Goal: Task Accomplishment & Management: Use online tool/utility

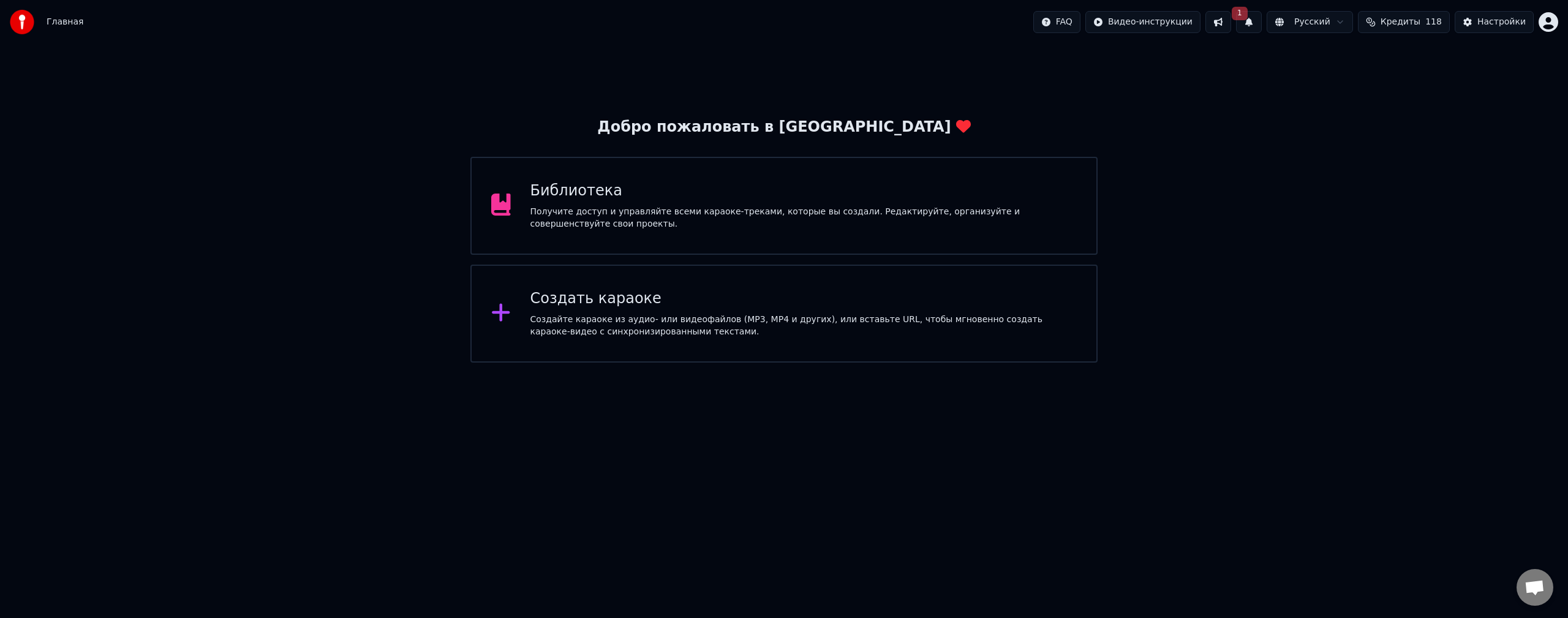
click at [1262, 22] on button "1" at bounding box center [1249, 22] width 26 height 22
click at [1351, 63] on button "Обновить" at bounding box center [1359, 60] width 64 height 22
click at [630, 333] on div "Создайте караоке из аудио- или видеофайлов (MP3, MP4 и других), или вставьте UR…" at bounding box center [803, 326] width 547 height 25
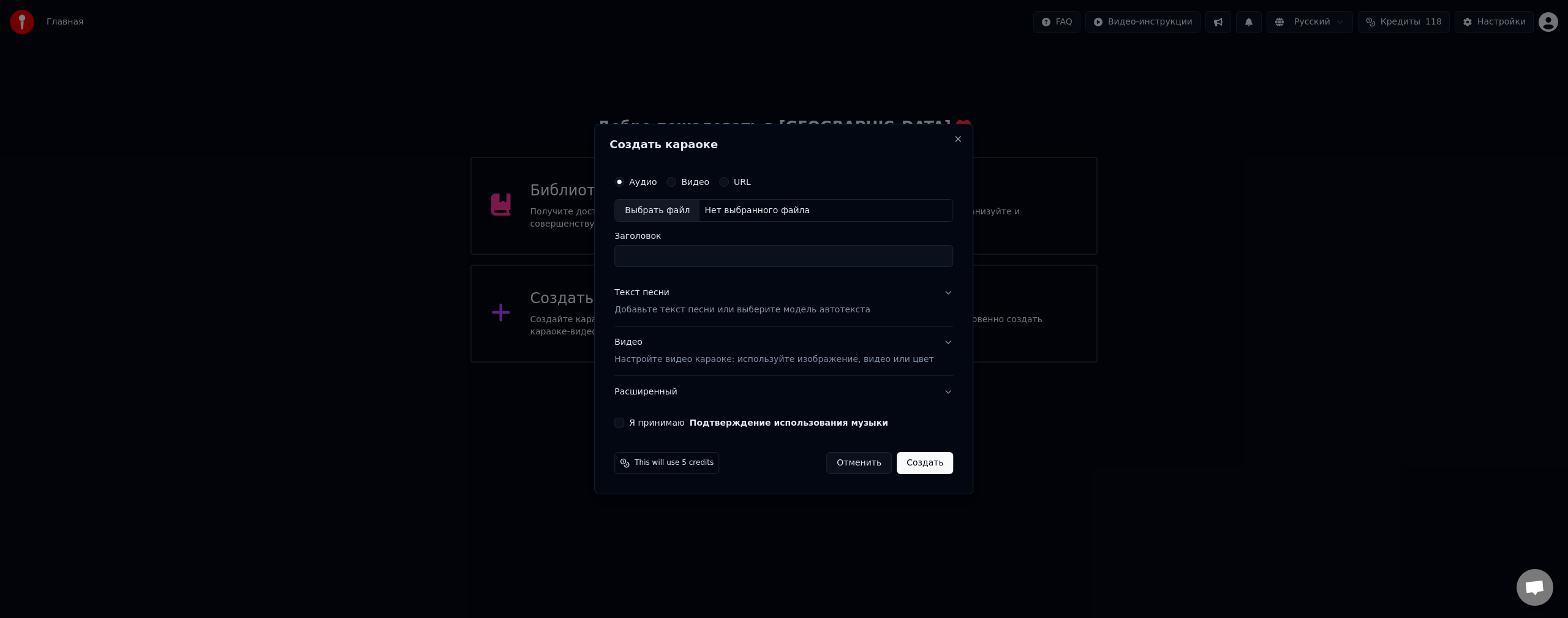
click at [684, 216] on div "Выбрать файл" at bounding box center [657, 211] width 85 height 22
type input "**********"
drag, startPoint x: 521, startPoint y: 453, endPoint x: 529, endPoint y: 451, distance: 8.2
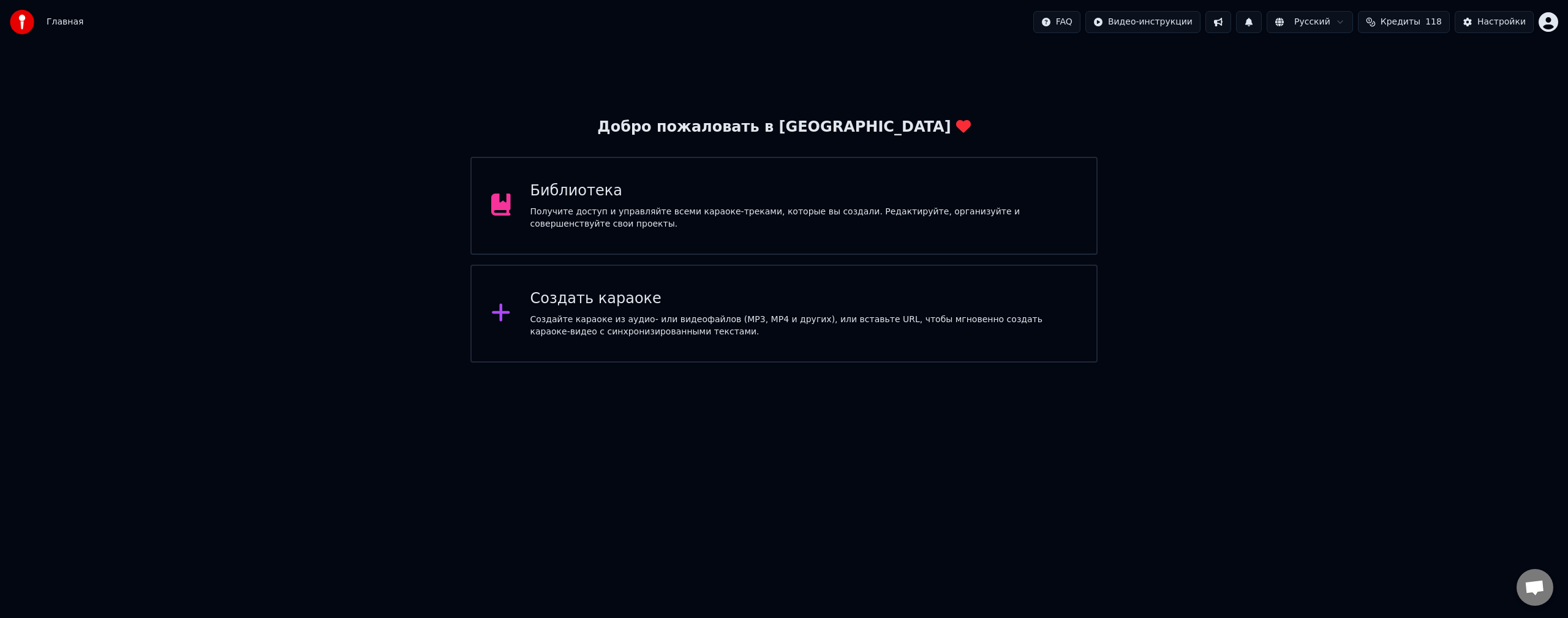
click at [710, 292] on div "Создать караоке" at bounding box center [803, 299] width 547 height 19
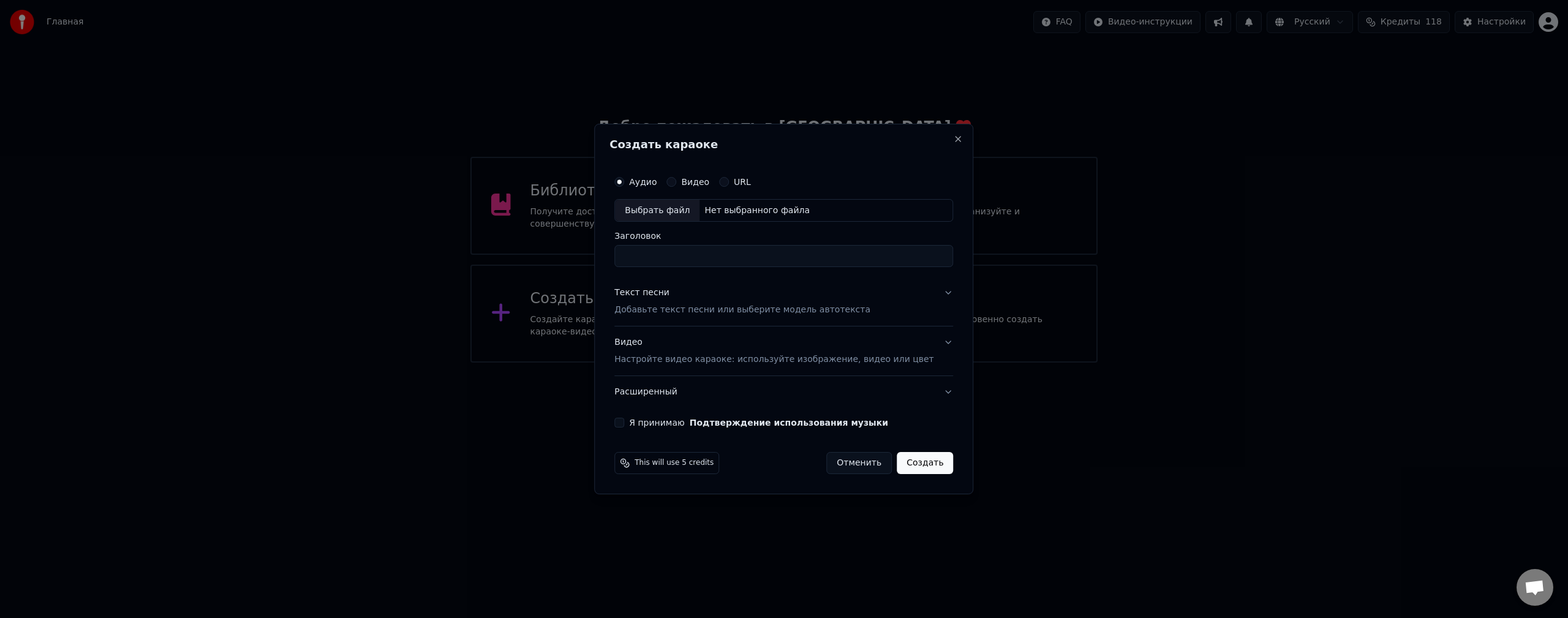
click at [679, 211] on div "Выбрать файл" at bounding box center [657, 211] width 85 height 22
type input "**********"
click at [932, 292] on button "Текст песни Добавьте текст песни или выберите модель автотекста" at bounding box center [783, 302] width 339 height 49
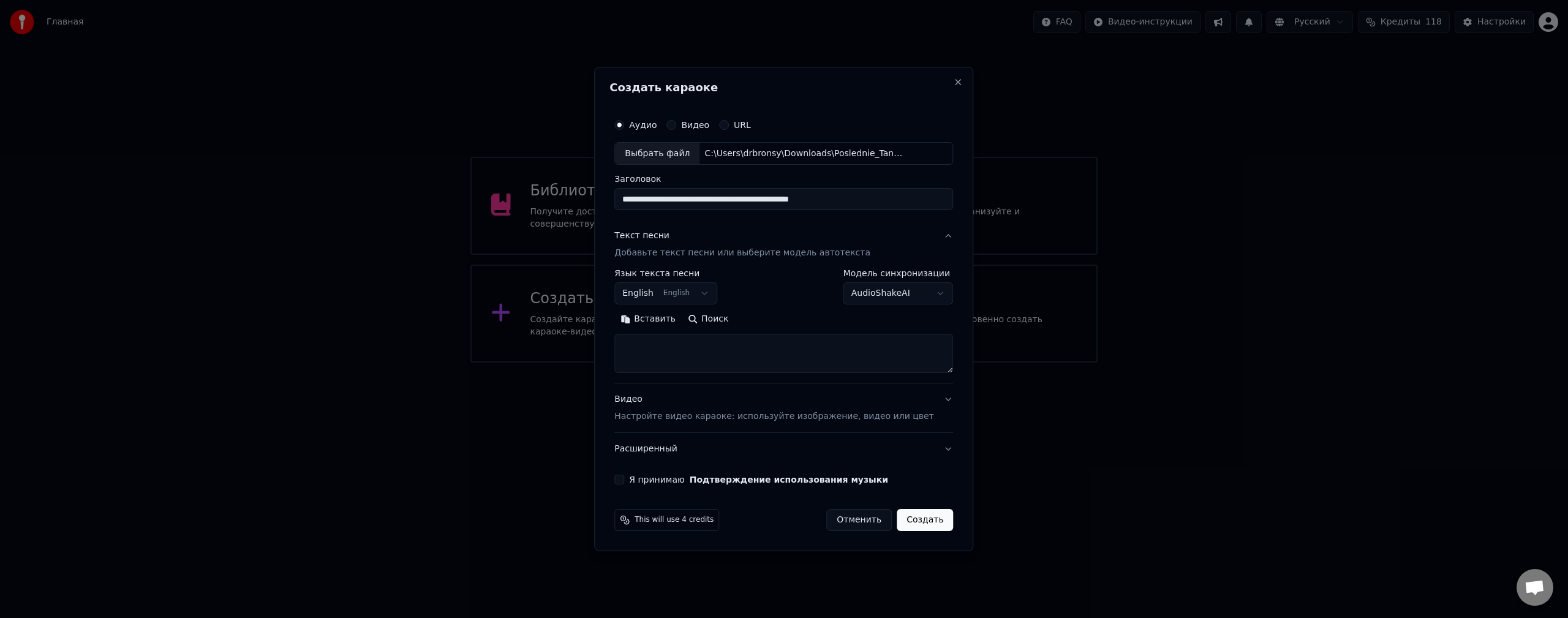
click at [895, 295] on body "**********" at bounding box center [784, 181] width 1568 height 363
select select "**********"
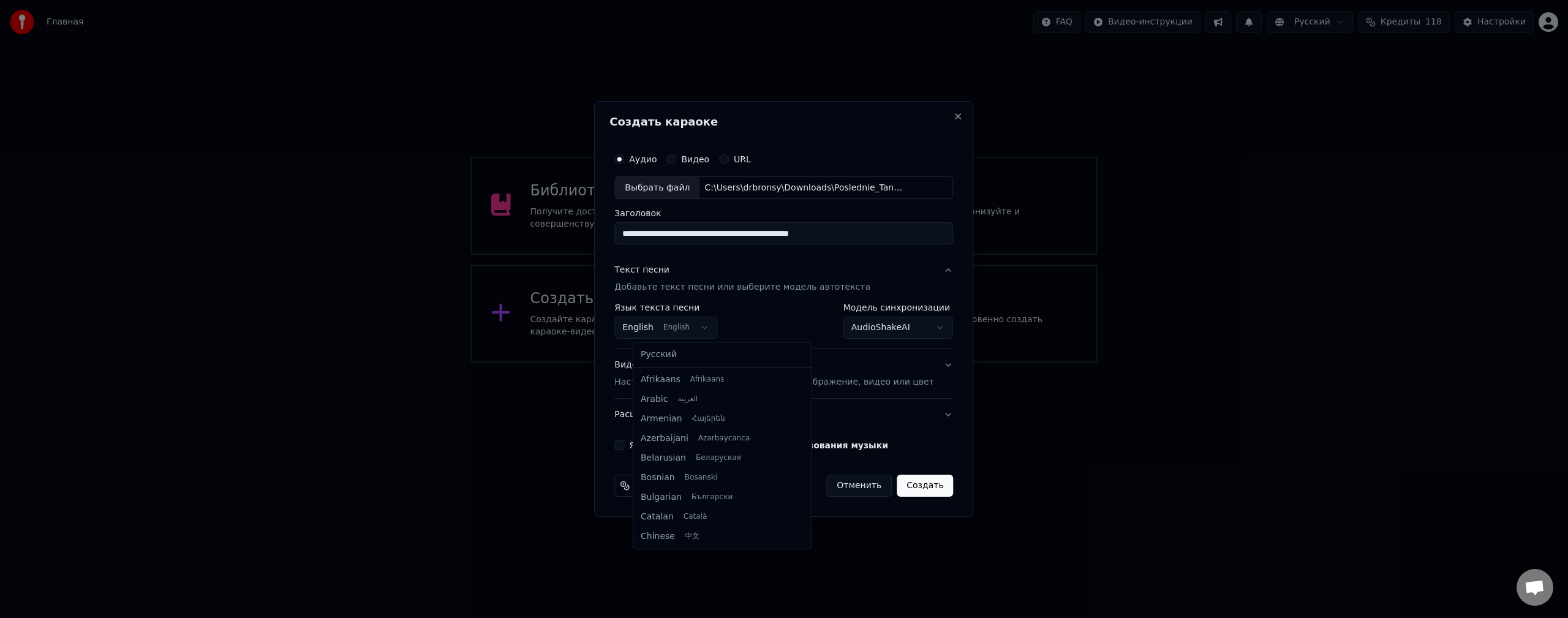
click at [696, 328] on body "**********" at bounding box center [784, 181] width 1568 height 363
select select "**"
click at [932, 366] on button "Видео Настройте видео караоке: используйте изображение, видео или цвет" at bounding box center [783, 374] width 339 height 49
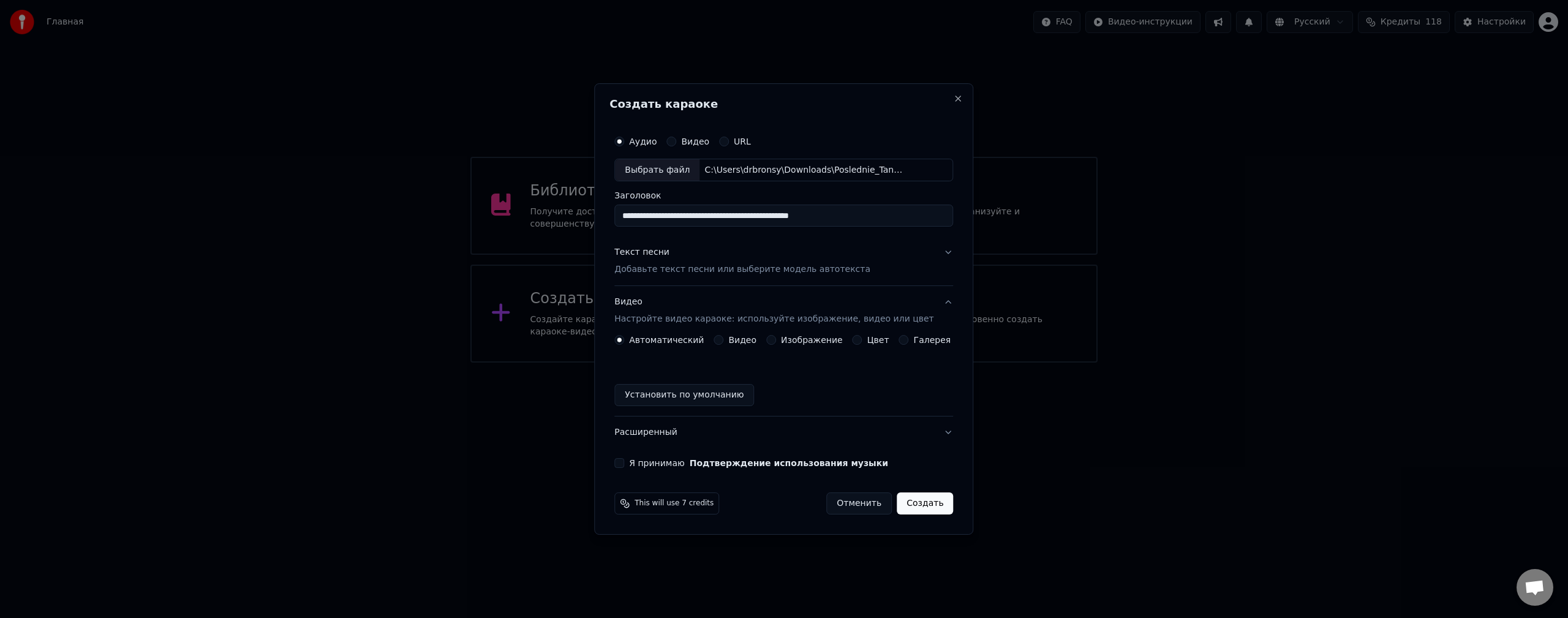
click at [751, 337] on label "Видео" at bounding box center [742, 340] width 28 height 9
click at [724, 337] on button "Видео" at bounding box center [718, 340] width 10 height 10
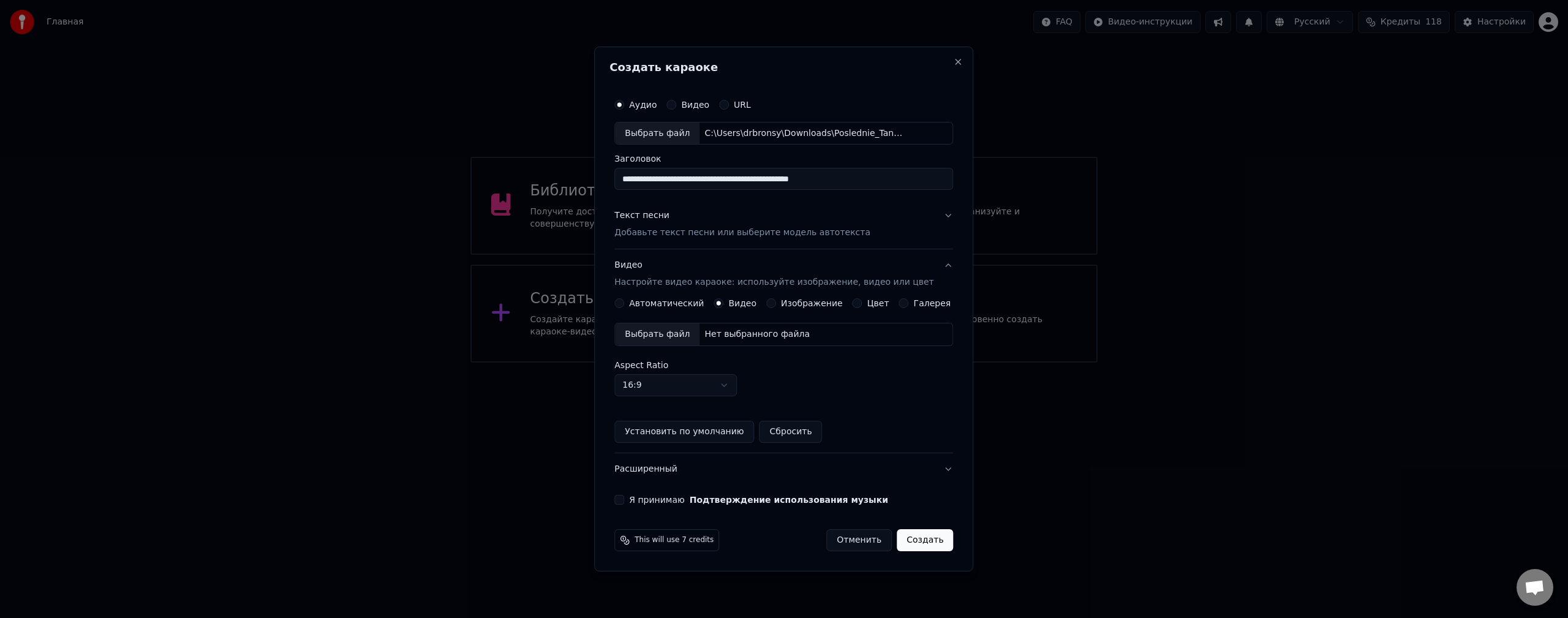
click at [624, 502] on button "Я принимаю Подтверждение использования музыки" at bounding box center [619, 499] width 10 height 10
click at [681, 330] on div "Выбрать файл" at bounding box center [657, 334] width 85 height 22
click at [920, 538] on button "Создать" at bounding box center [925, 540] width 57 height 22
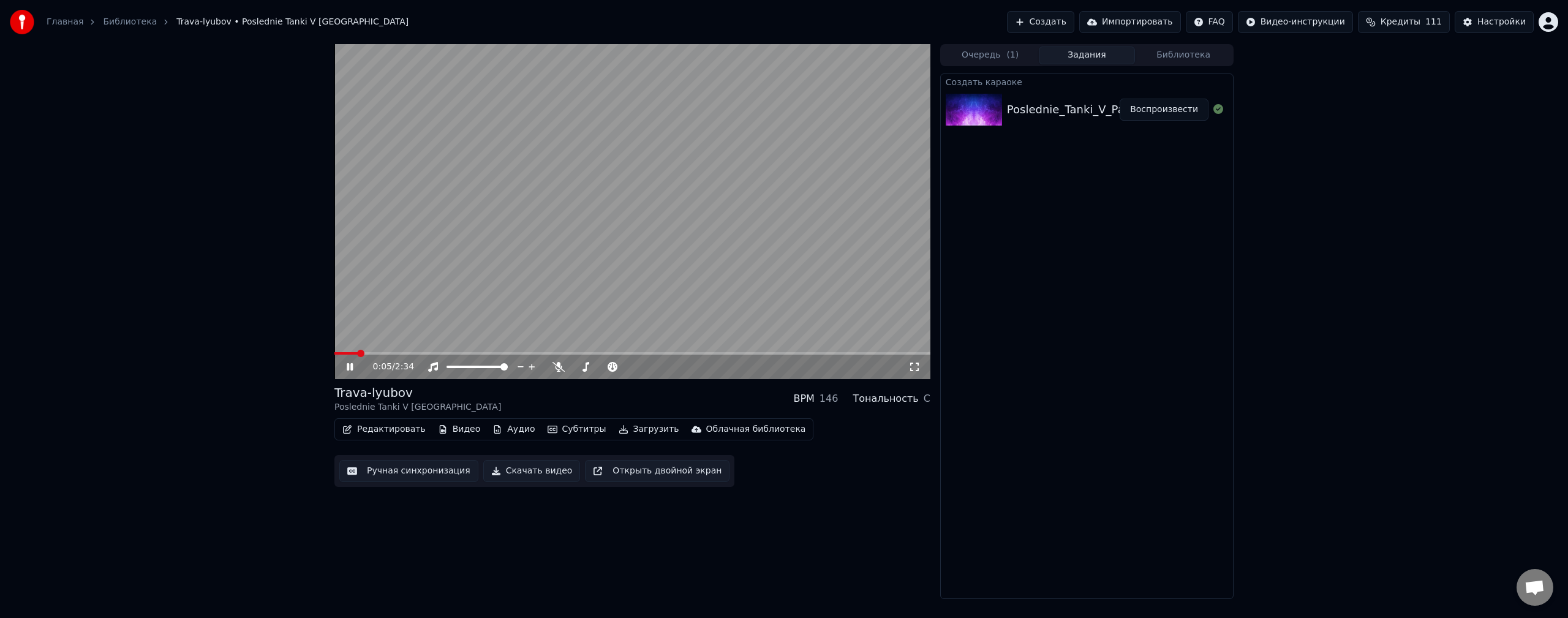
click at [1394, 378] on div "0:05 / 2:34 Trava-lyubov Poslednie Tanki V [GEOGRAPHIC_DATA] BPM 146 Тональност…" at bounding box center [784, 322] width 1568 height 555
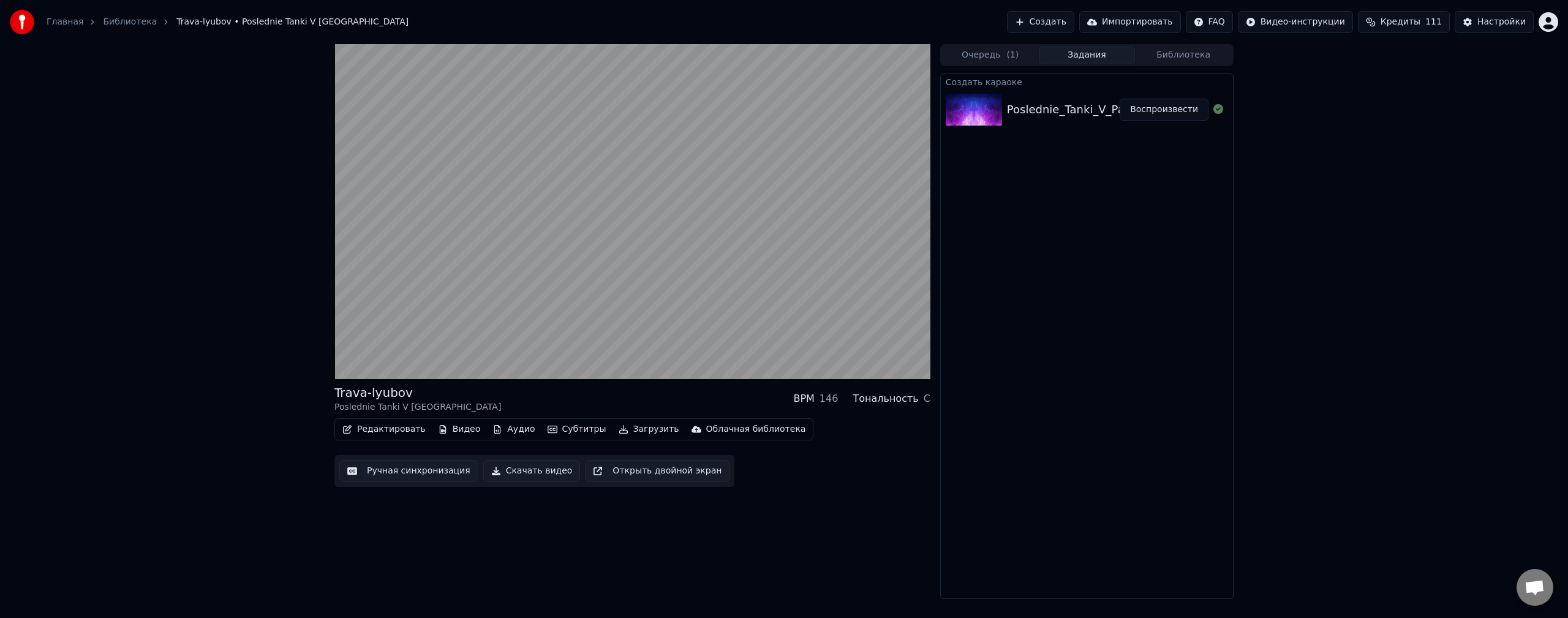
click at [1298, 353] on div "Trava-lyubov Poslednie Tanki V [GEOGRAPHIC_DATA] BPM 146 Тональность C Редактир…" at bounding box center [784, 322] width 1568 height 555
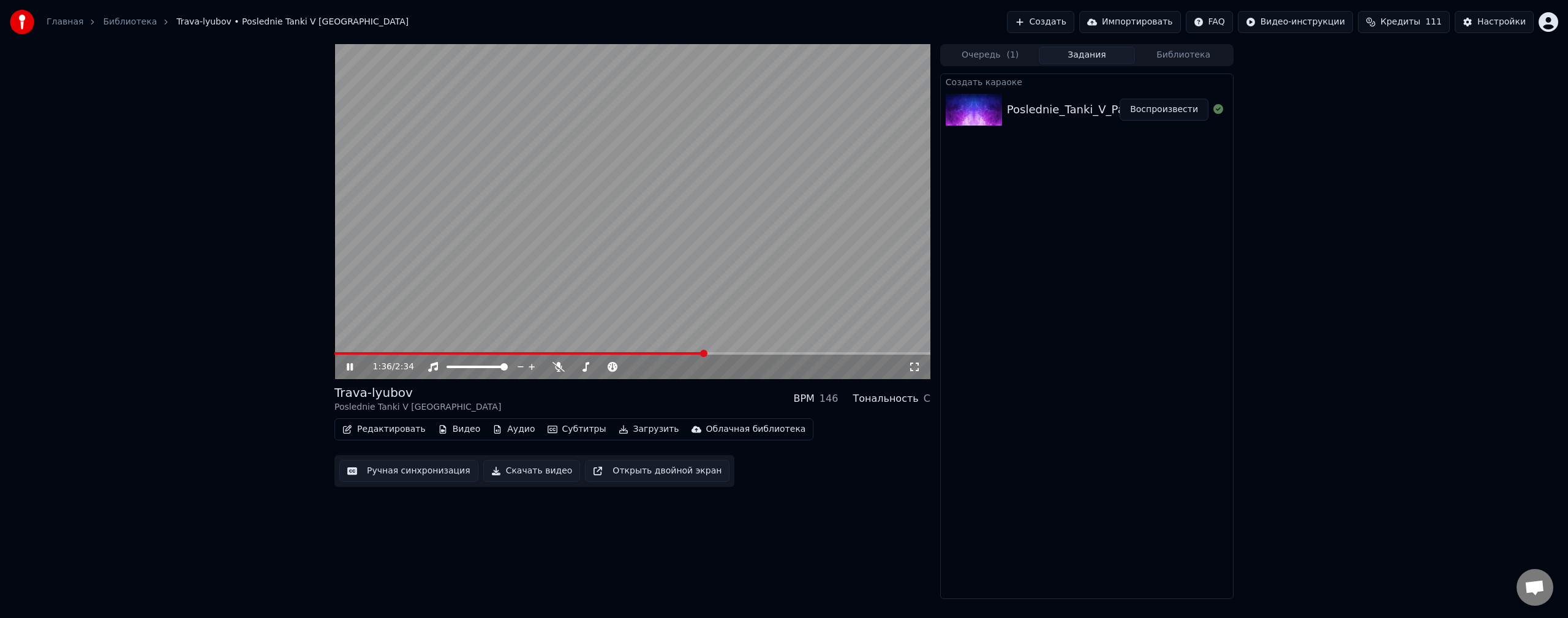
click at [735, 215] on video at bounding box center [632, 212] width 596 height 335
click at [617, 427] on button "Загрузить" at bounding box center [649, 430] width 71 height 17
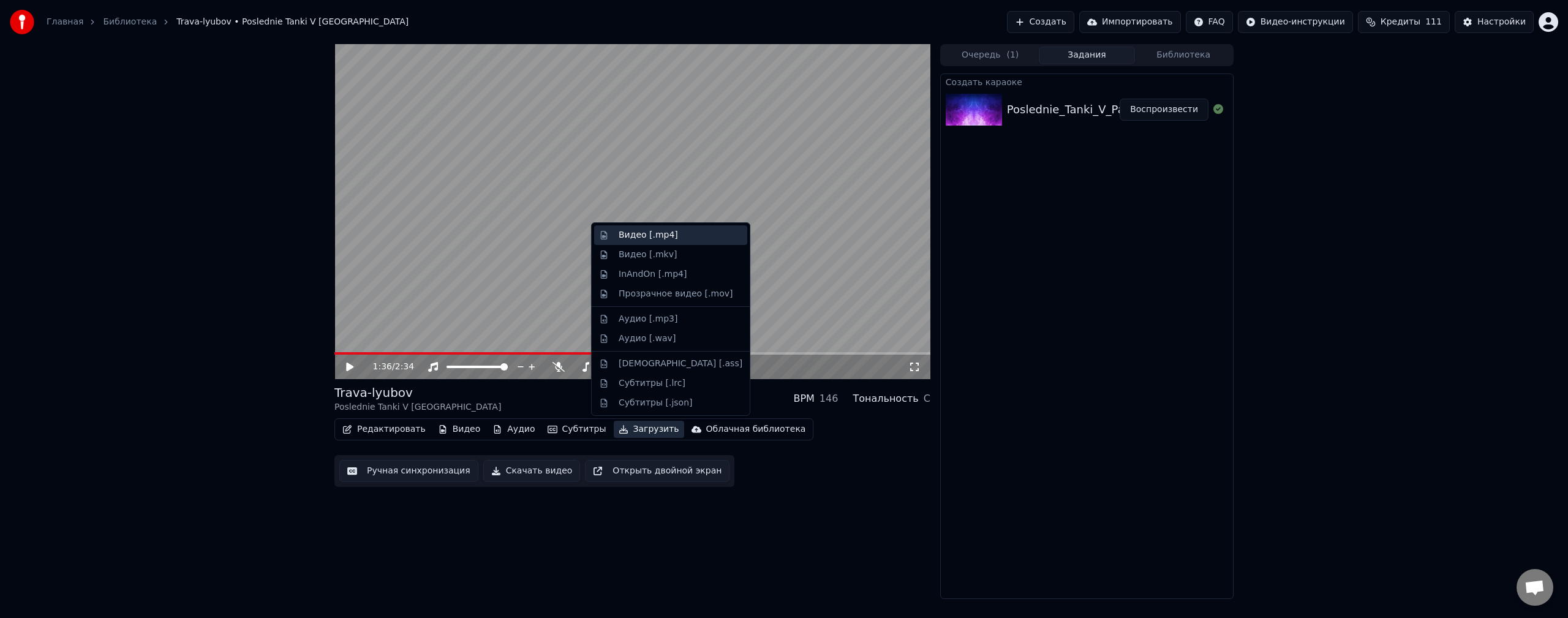
click at [674, 237] on div "Видео [.mp4]" at bounding box center [681, 235] width 124 height 12
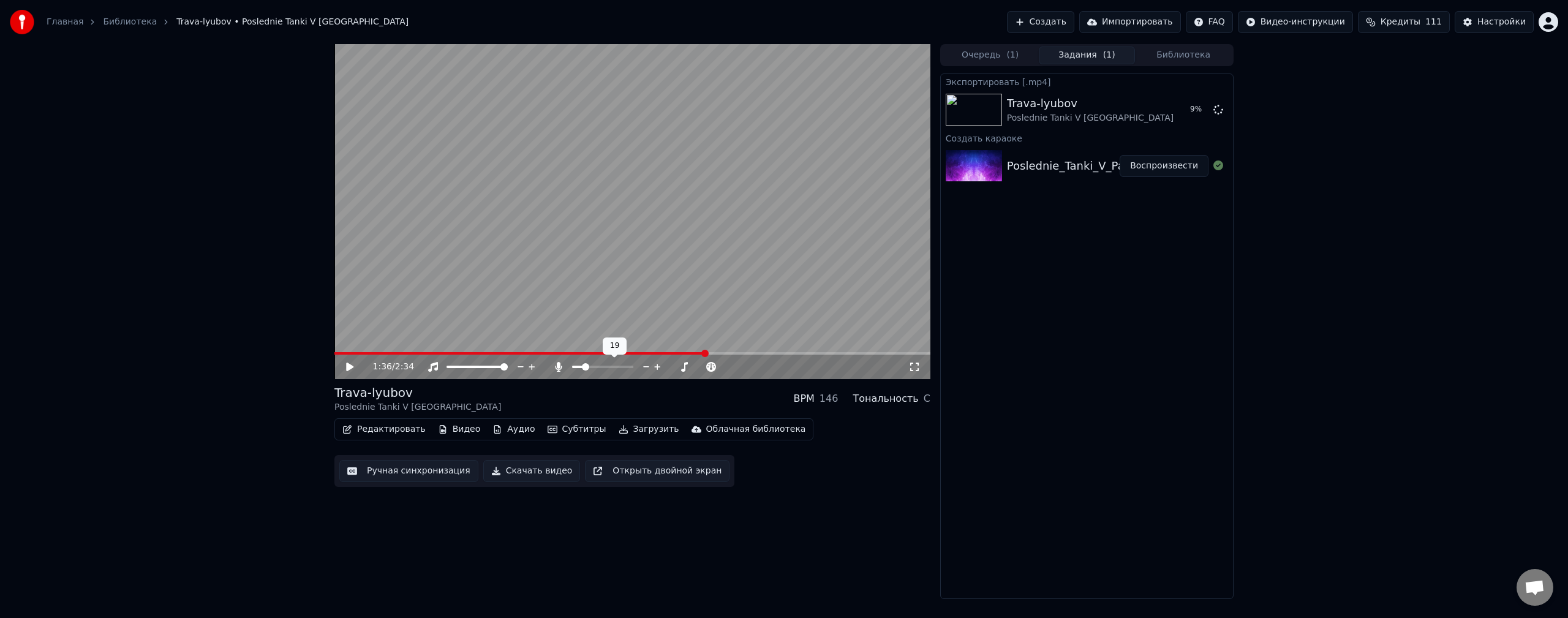
click at [584, 368] on span at bounding box center [603, 367] width 61 height 2
click at [641, 257] on video at bounding box center [632, 212] width 596 height 335
click at [722, 349] on video at bounding box center [632, 212] width 596 height 335
click at [726, 356] on div "1:37 / 2:34" at bounding box center [632, 367] width 596 height 25
click at [748, 301] on video at bounding box center [632, 212] width 596 height 335
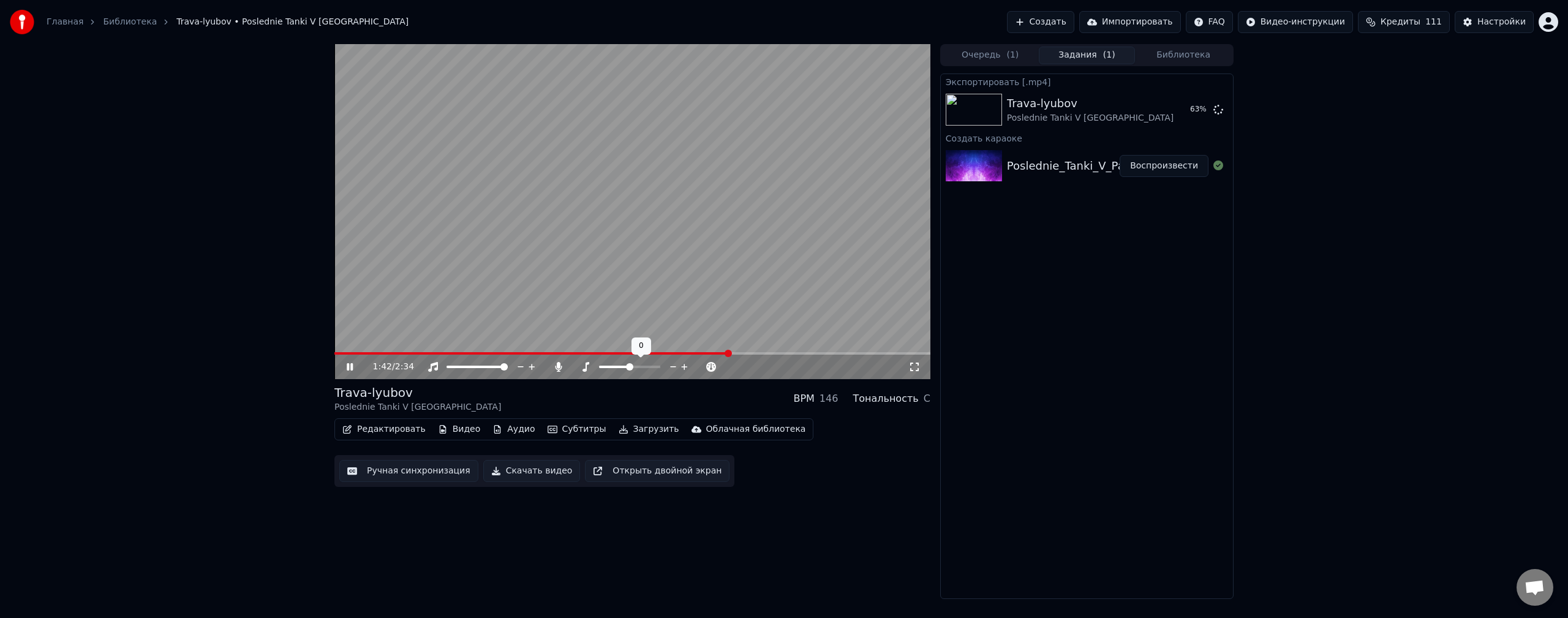
click at [590, 371] on icon at bounding box center [585, 367] width 12 height 10
click at [596, 369] on span at bounding box center [597, 366] width 7 height 7
click at [606, 366] on div at bounding box center [613, 367] width 98 height 12
click at [606, 370] on span at bounding box center [605, 366] width 7 height 7
click at [526, 351] on video at bounding box center [632, 212] width 596 height 335
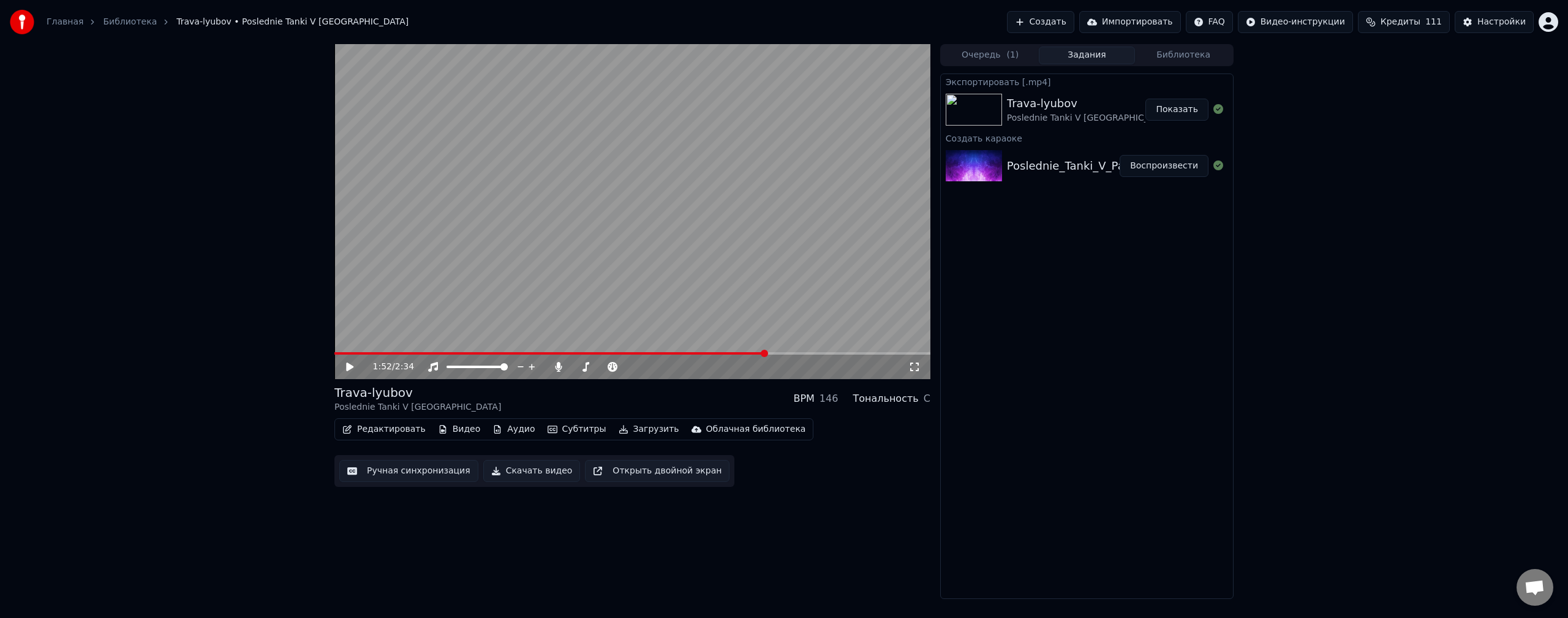
click at [570, 308] on video at bounding box center [632, 212] width 596 height 335
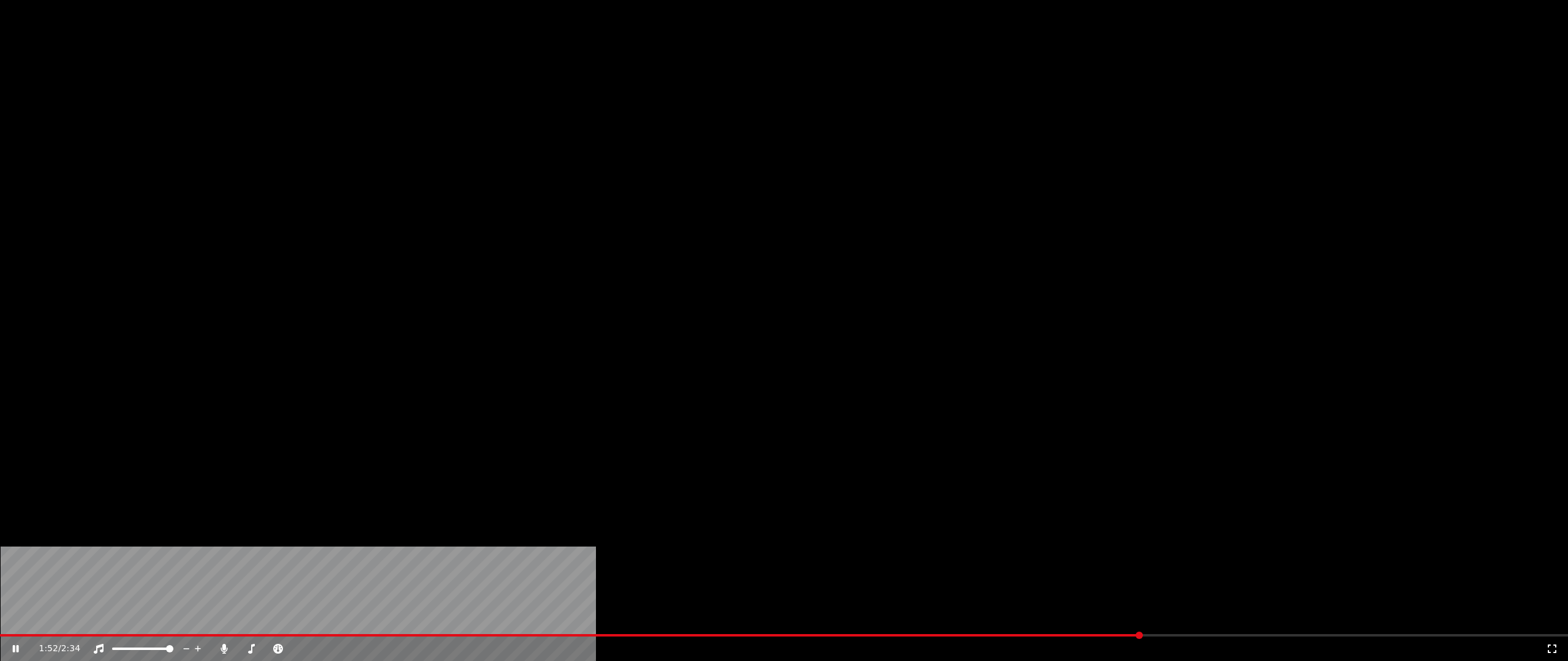
click at [570, 322] on video at bounding box center [784, 441] width 1568 height 882
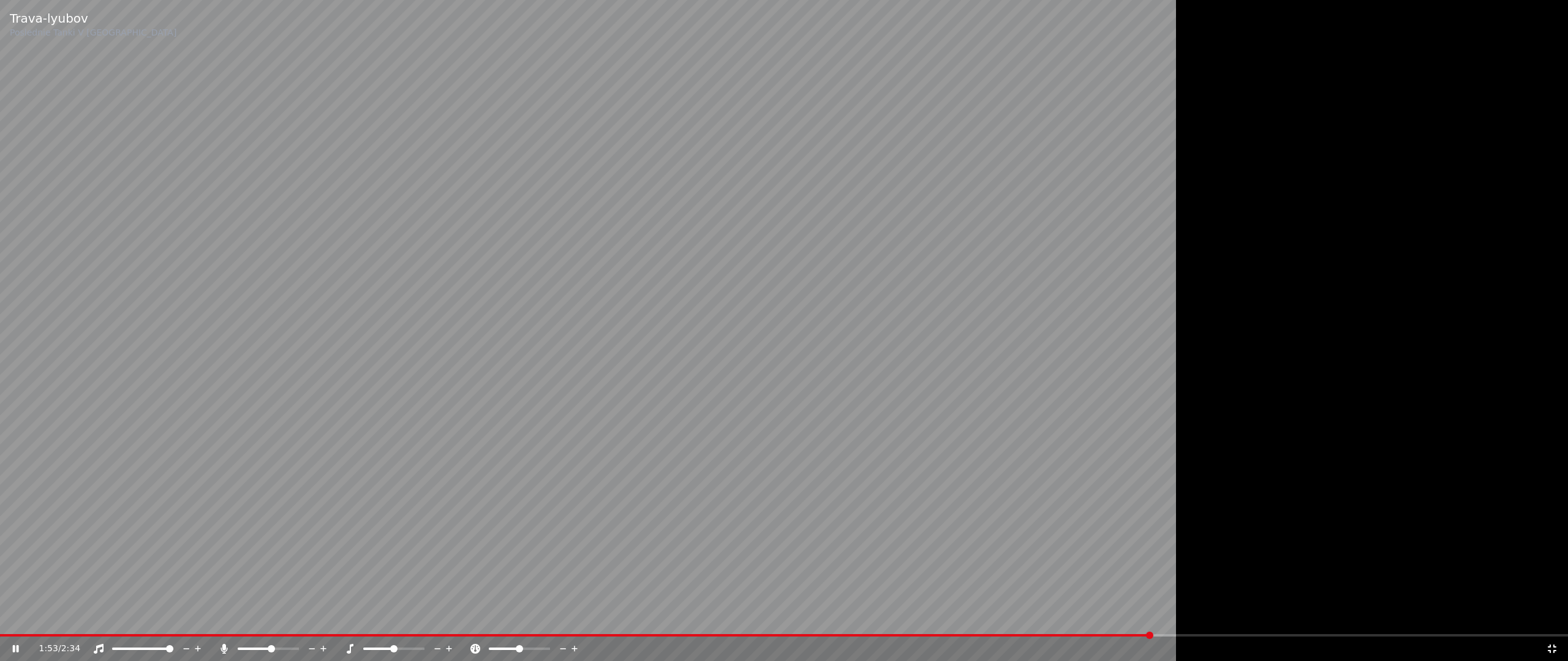
click at [707, 476] on video at bounding box center [661, 330] width 1323 height 661
click at [760, 415] on video at bounding box center [661, 330] width 1323 height 661
click at [759, 415] on video at bounding box center [661, 330] width 1323 height 661
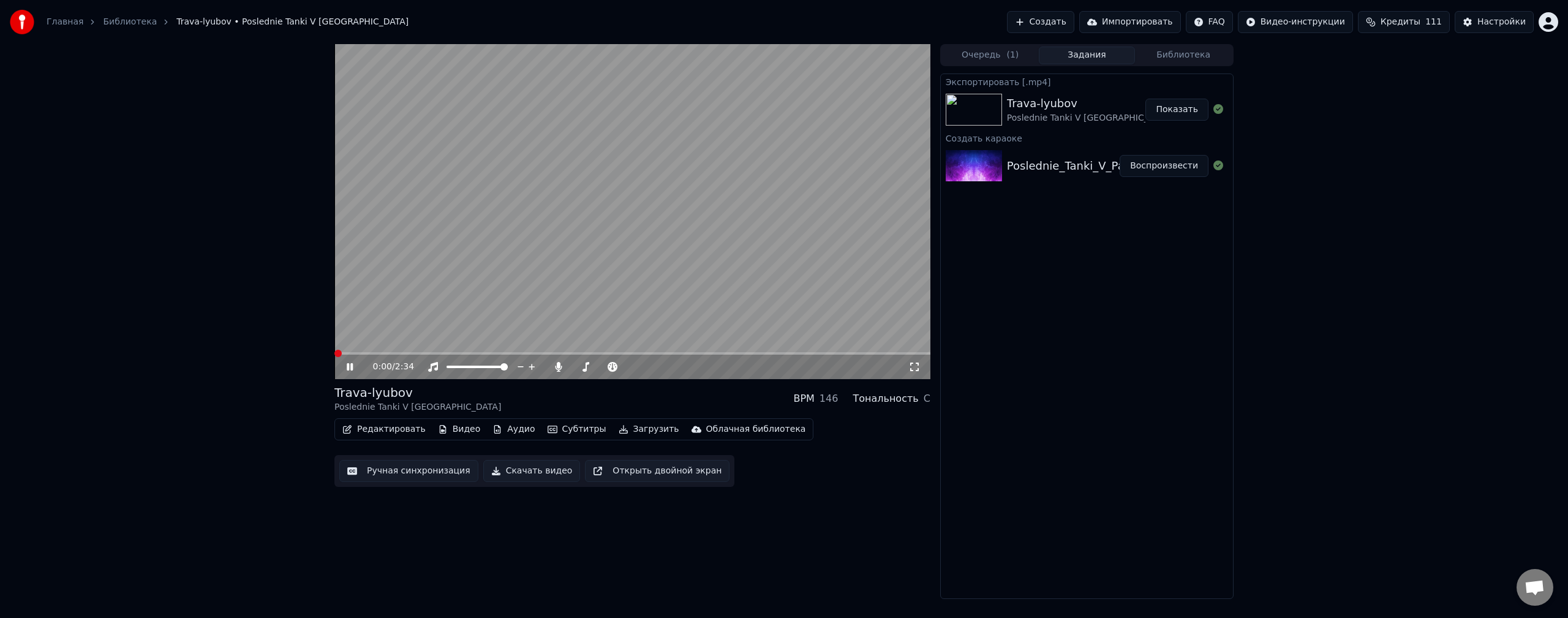
click at [334, 354] on span at bounding box center [334, 353] width 0 height 2
click at [1356, 379] on div "0:07 / 2:34 Trava-lyubov Poslednie Tanki V [GEOGRAPHIC_DATA] BPM 146 Тональност…" at bounding box center [784, 322] width 1568 height 555
click at [634, 371] on span at bounding box center [629, 366] width 7 height 7
click at [1306, 344] on div "0:17 / 2:34 Trava-lyubov Poslednie Tanki V [GEOGRAPHIC_DATA] BPM 146 Тональност…" at bounding box center [784, 322] width 1568 height 555
click at [773, 355] on div "1:50 / 2:34" at bounding box center [632, 367] width 596 height 25
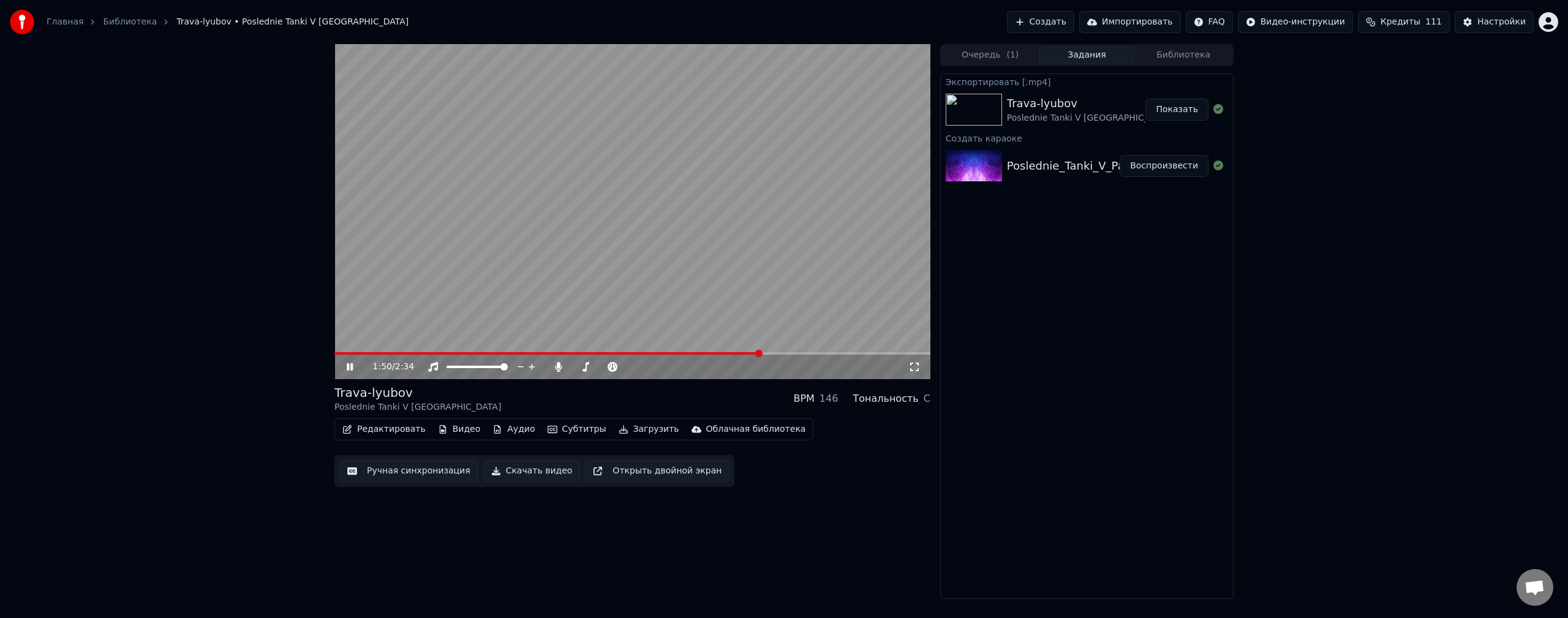
click at [781, 353] on span at bounding box center [632, 353] width 596 height 2
click at [798, 353] on span at bounding box center [632, 353] width 596 height 2
click at [820, 353] on span at bounding box center [632, 353] width 596 height 2
click at [833, 352] on span at bounding box center [632, 353] width 596 height 2
click at [845, 352] on span at bounding box center [632, 353] width 596 height 2
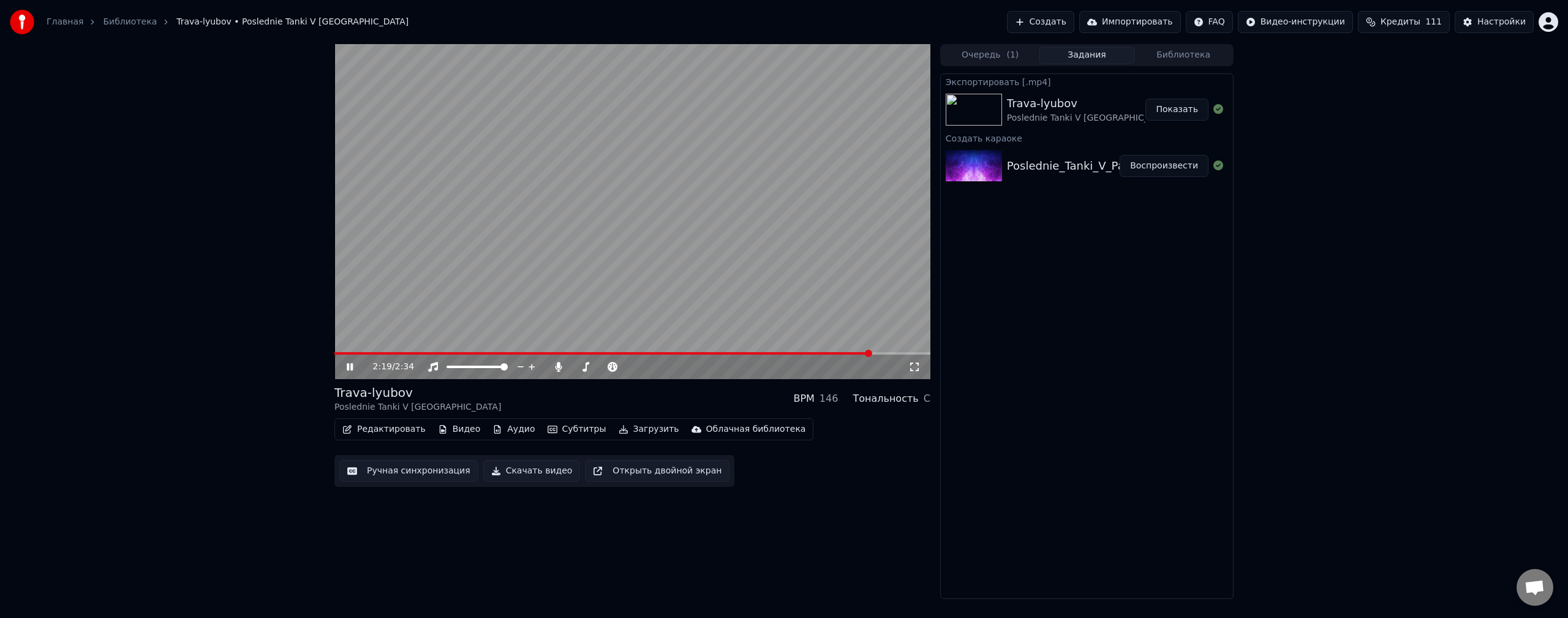
click at [641, 229] on video at bounding box center [632, 212] width 596 height 335
click at [572, 371] on span at bounding box center [575, 366] width 7 height 7
click at [645, 431] on button "Загрузить" at bounding box center [649, 430] width 71 height 17
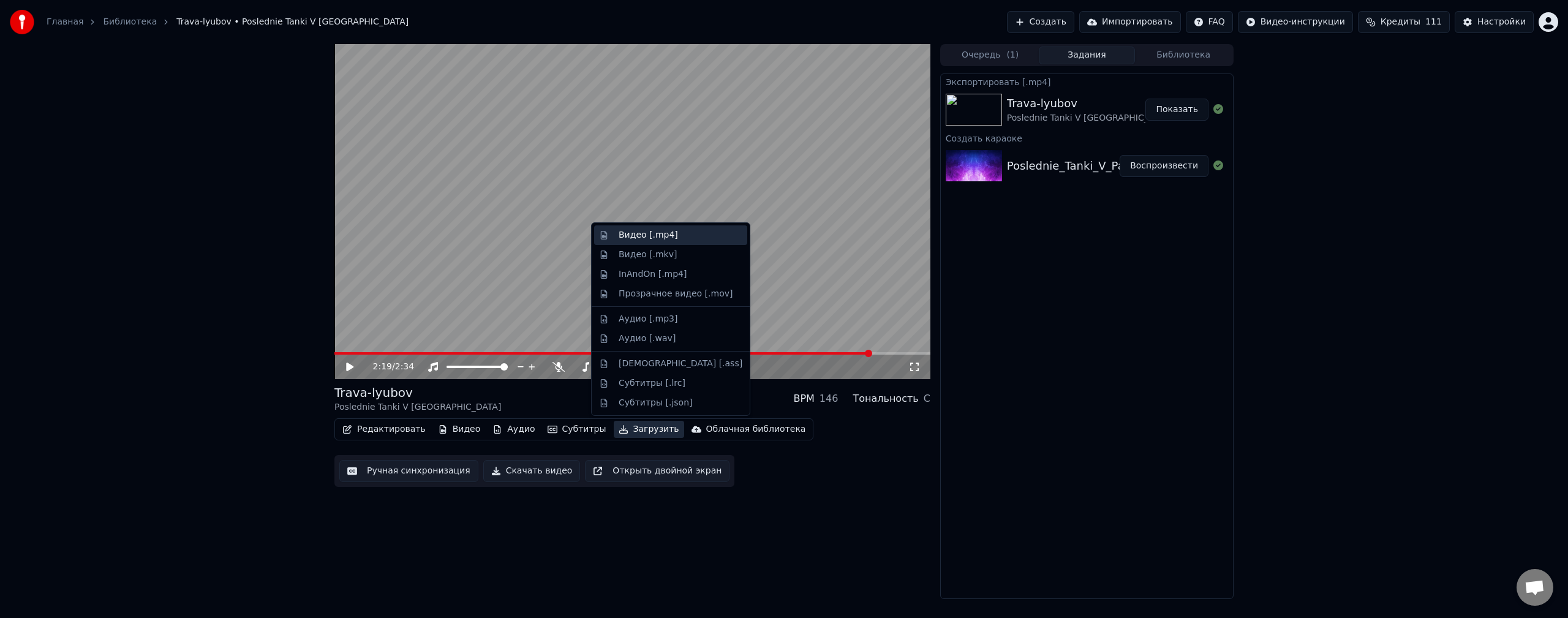
click at [679, 230] on div "Видео [.mp4]" at bounding box center [681, 235] width 124 height 12
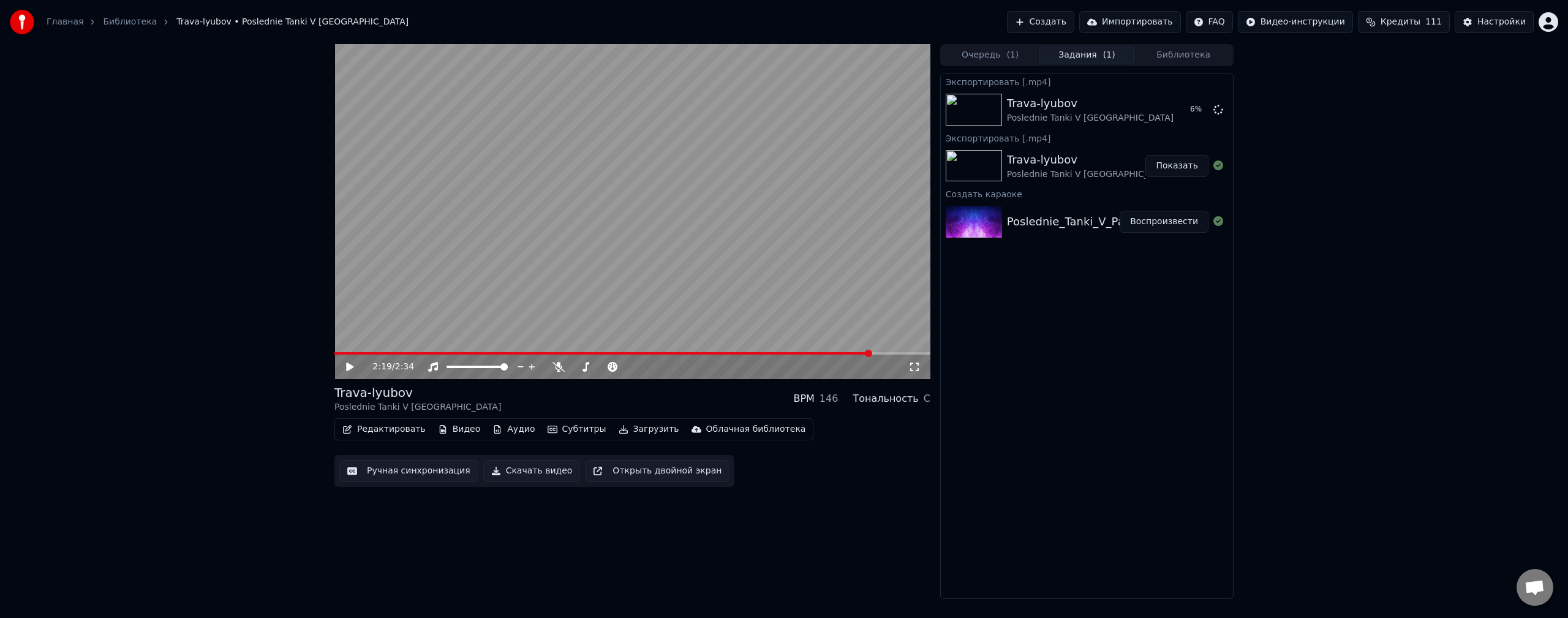
click at [1383, 344] on div "2:19 / 2:34 Trava-lyubov Poslednie Tanki V [GEOGRAPHIC_DATA] BPM 146 Тональност…" at bounding box center [784, 322] width 1568 height 555
click at [860, 551] on div "2:19 / 2:34 Trava-lyubov Poslednie Tanki V [GEOGRAPHIC_DATA] BPM 146 Тональност…" at bounding box center [632, 322] width 596 height 555
